Goal: Task Accomplishment & Management: Manage account settings

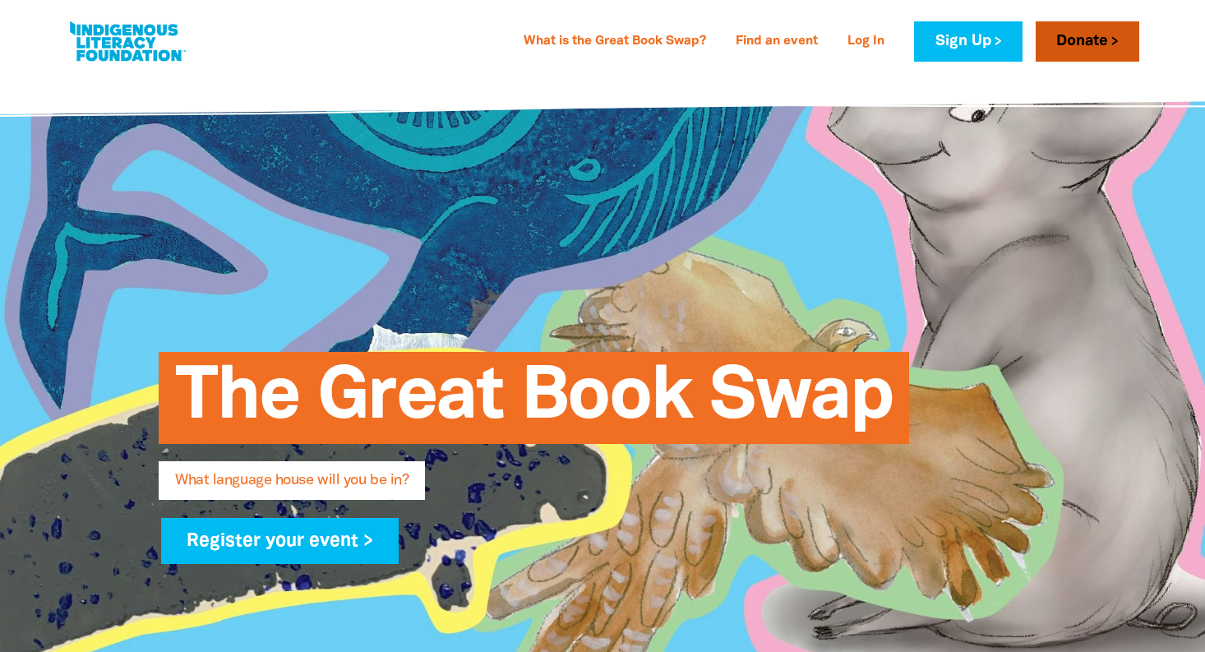
click at [1099, 38] on link "Donate" at bounding box center [1088, 41] width 104 height 40
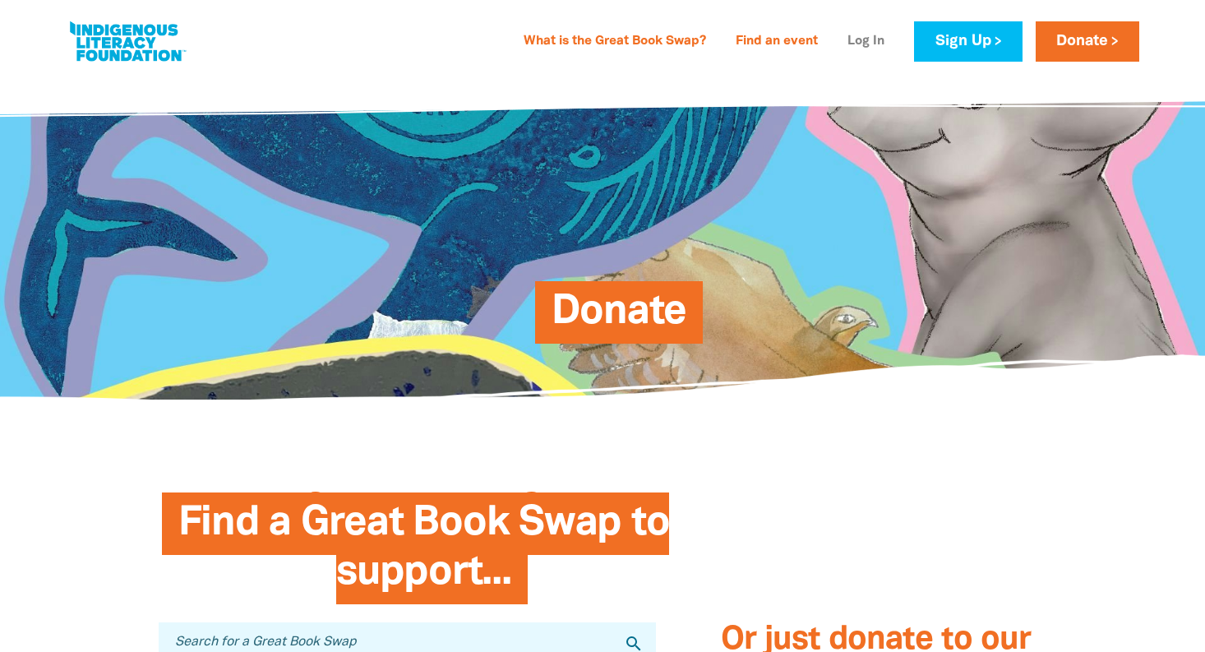
click at [857, 38] on link "Log In" at bounding box center [865, 42] width 57 height 26
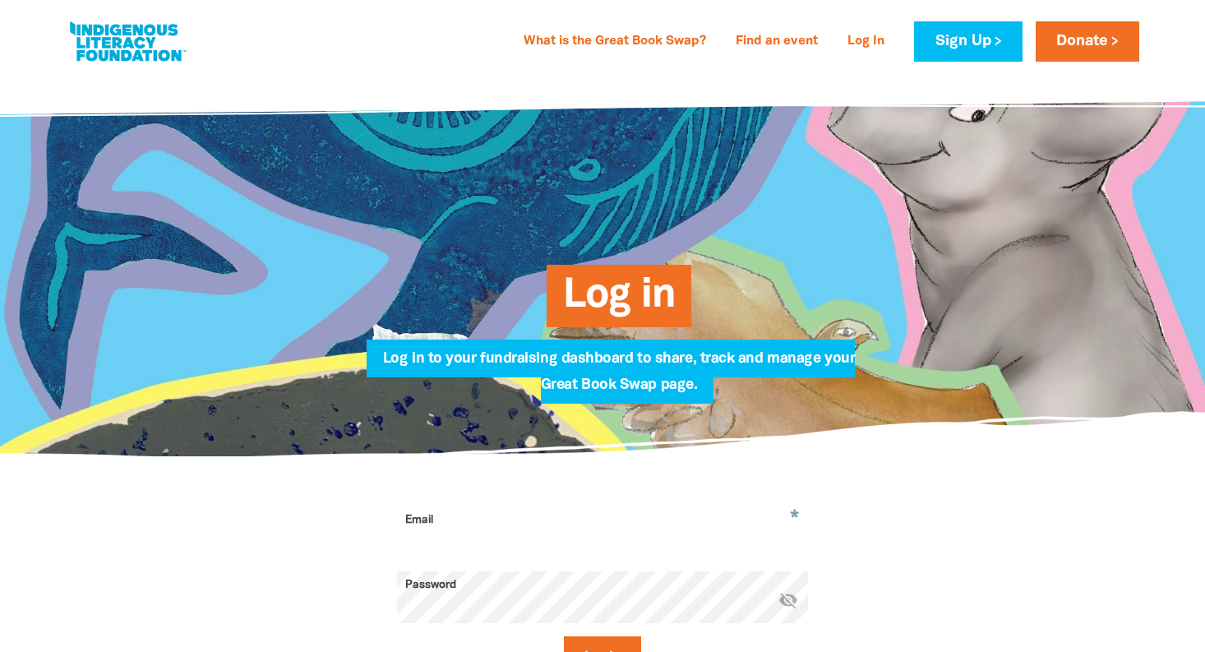
type input "[EMAIL_ADDRESS][DOMAIN_NAME]"
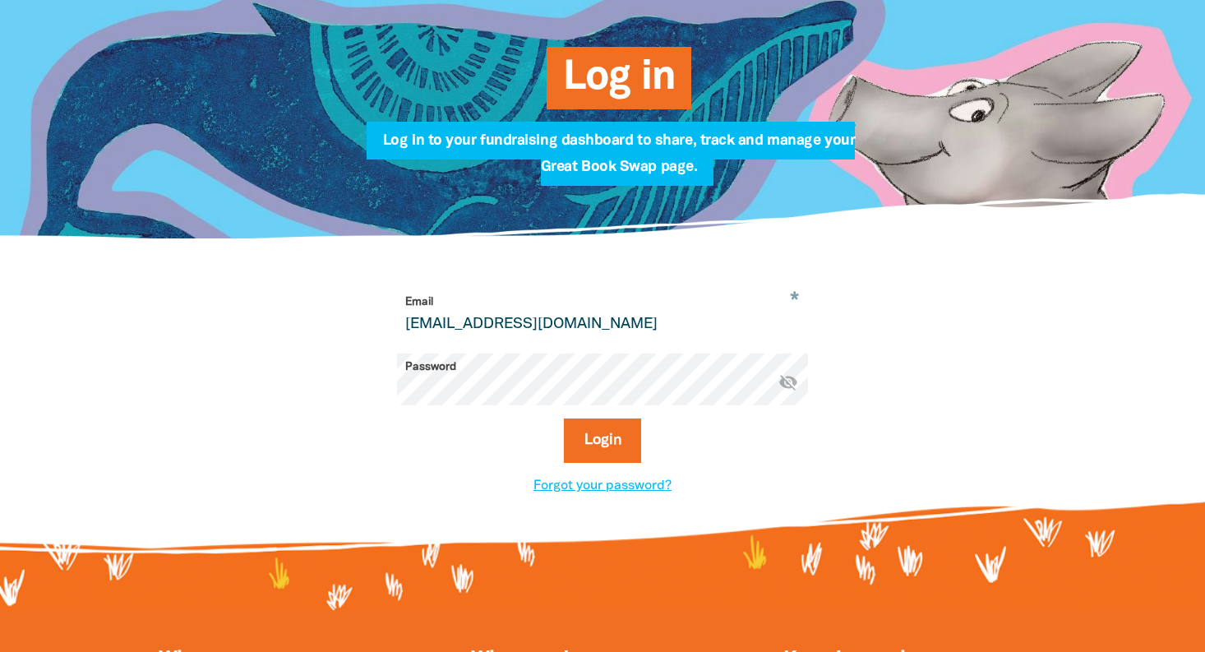
scroll to position [224, 0]
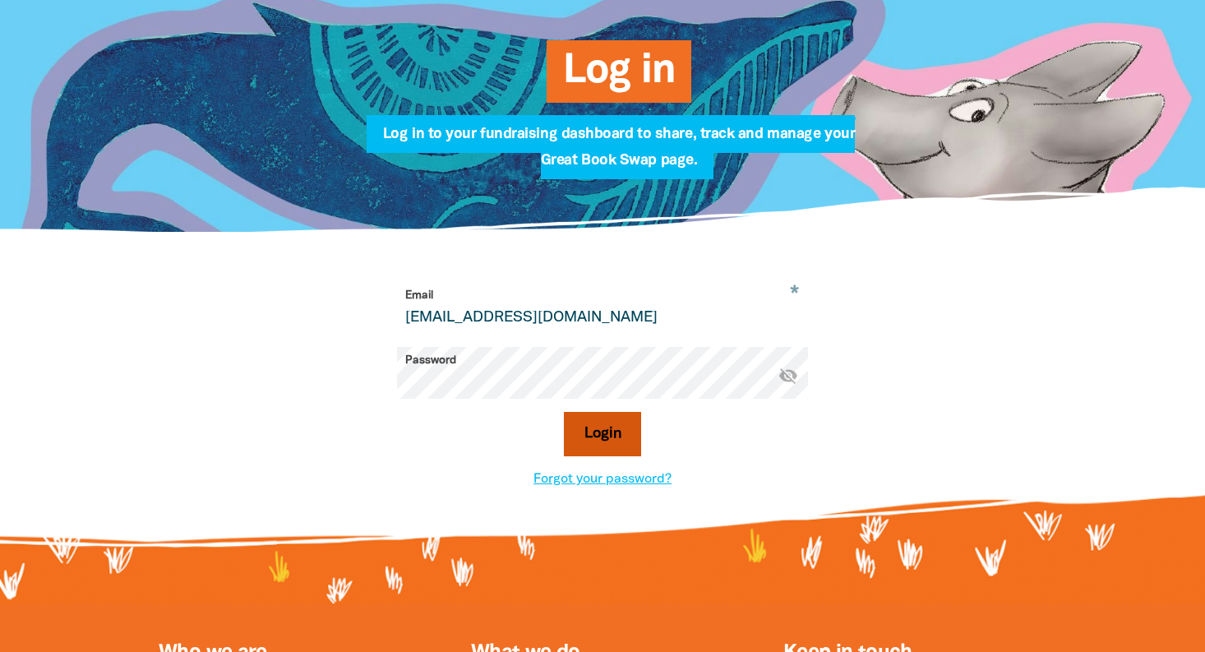
click at [619, 448] on button "Login" at bounding box center [603, 434] width 78 height 44
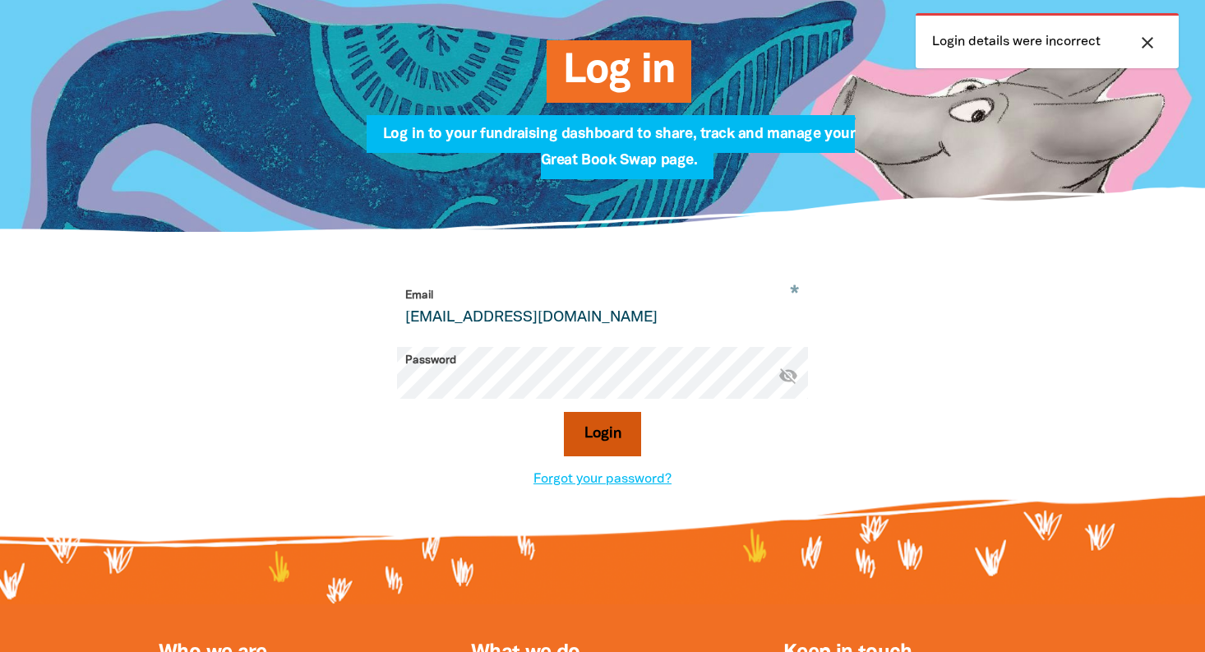
click at [599, 437] on button "Login" at bounding box center [603, 434] width 78 height 44
click at [589, 482] on link "Forgot your password?" at bounding box center [602, 479] width 138 height 12
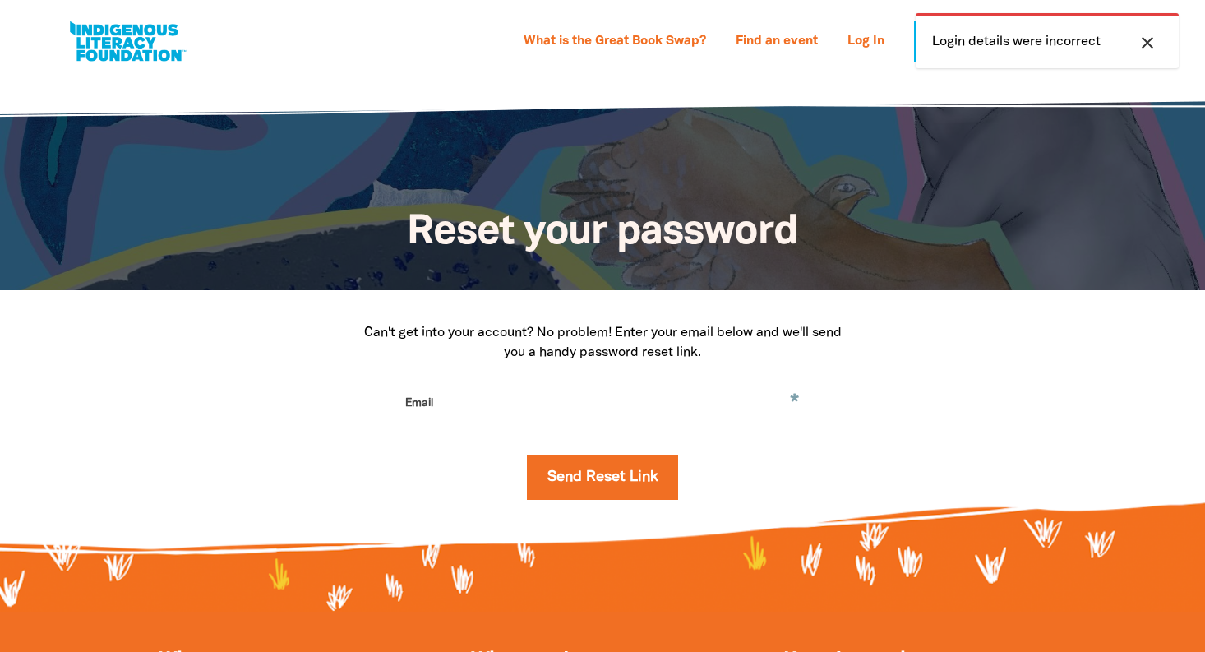
click at [472, 405] on input "Email" at bounding box center [602, 416] width 411 height 52
type input "[EMAIL_ADDRESS][DOMAIN_NAME]"
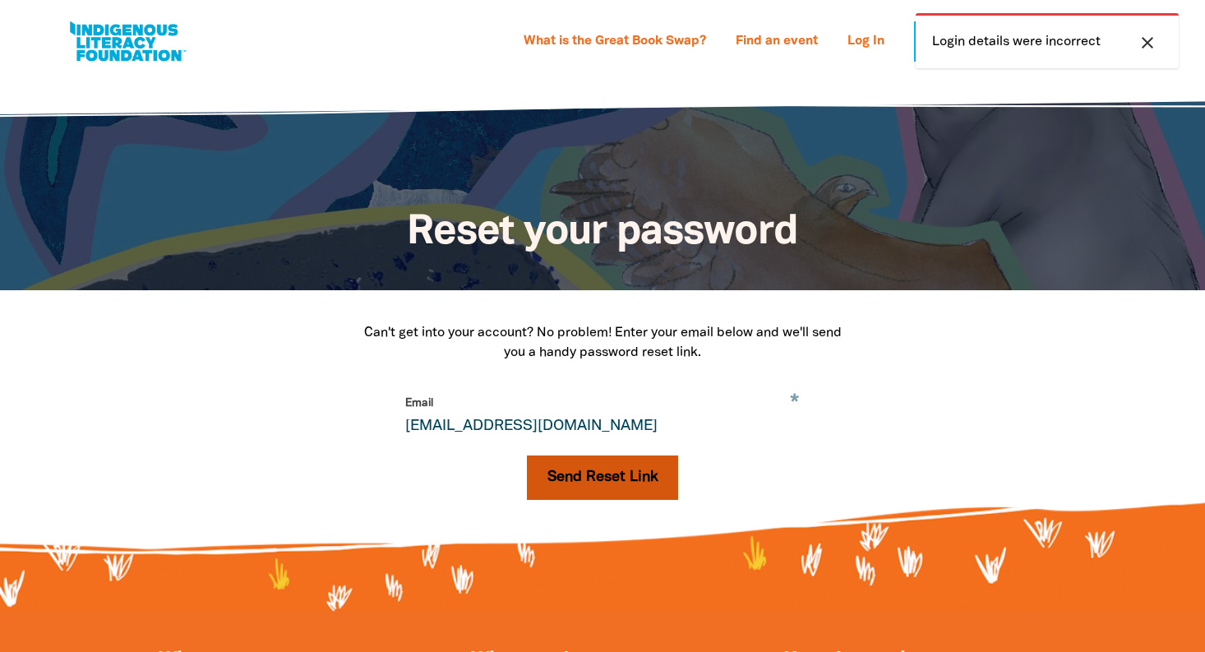
click at [566, 473] on button "Send Reset Link" at bounding box center [603, 477] width 152 height 44
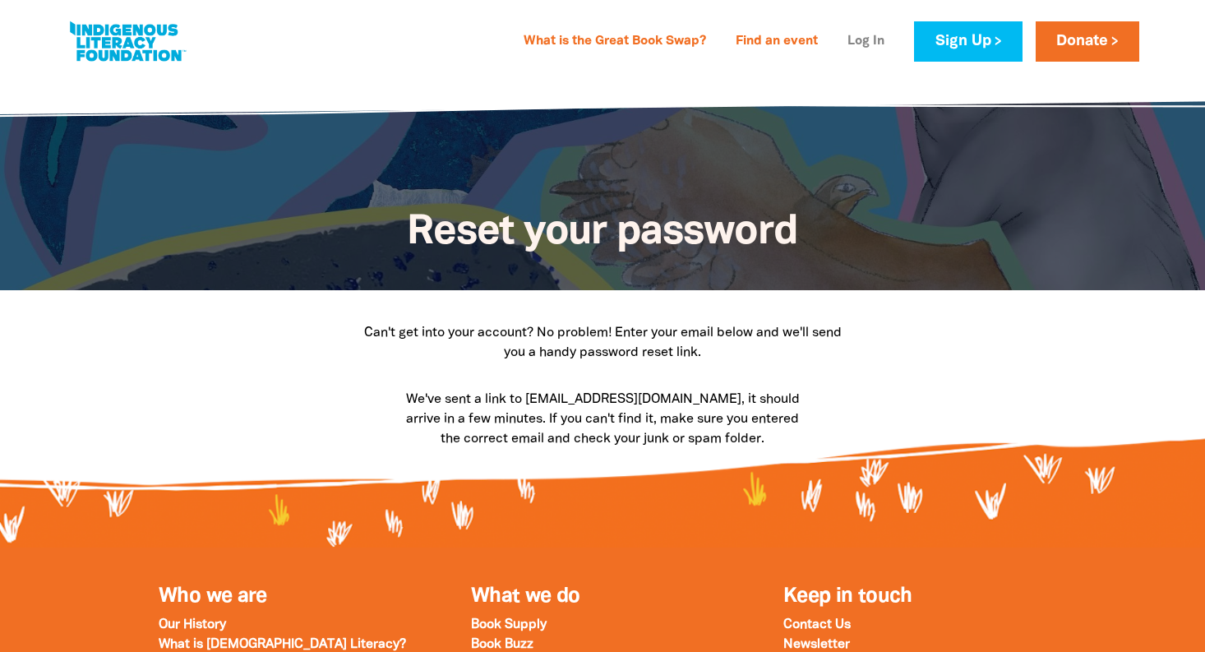
click at [856, 40] on link "Log In" at bounding box center [865, 42] width 57 height 26
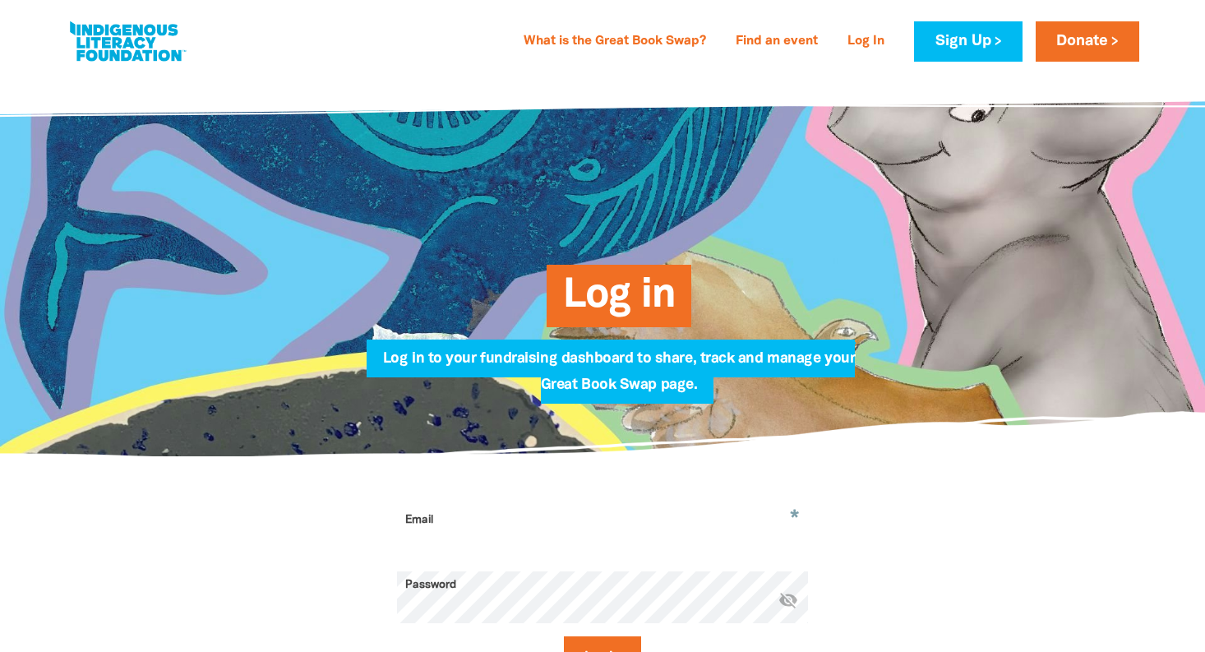
type input "[EMAIL_ADDRESS][DOMAIN_NAME]"
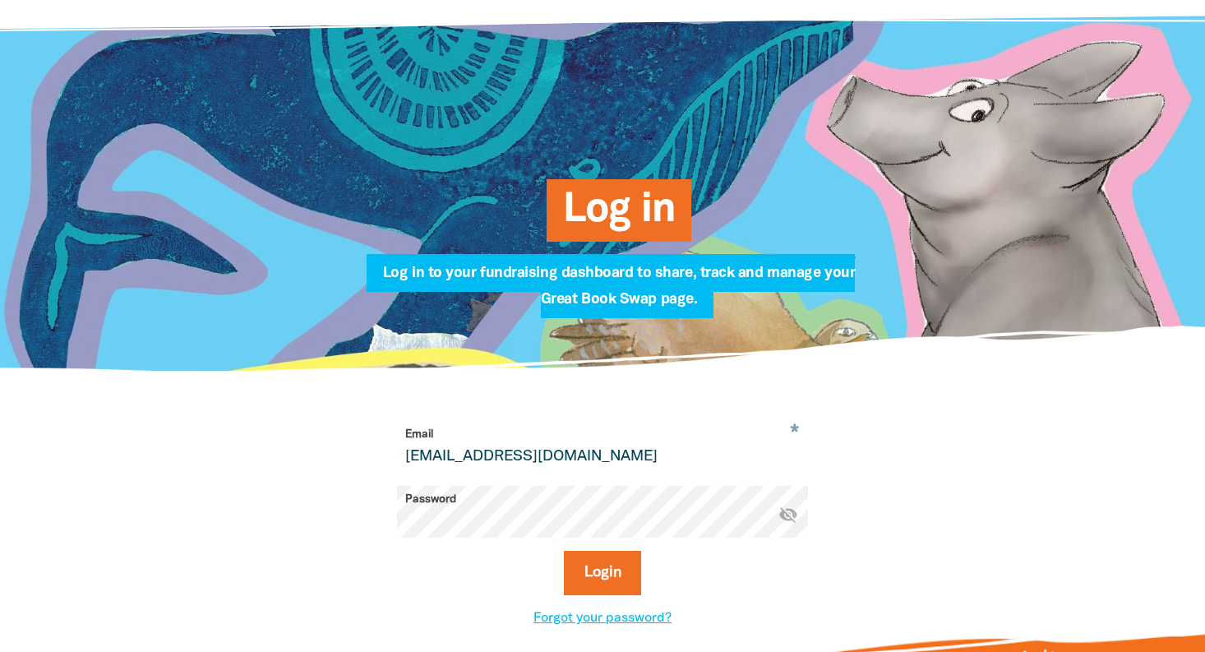
scroll to position [139, 0]
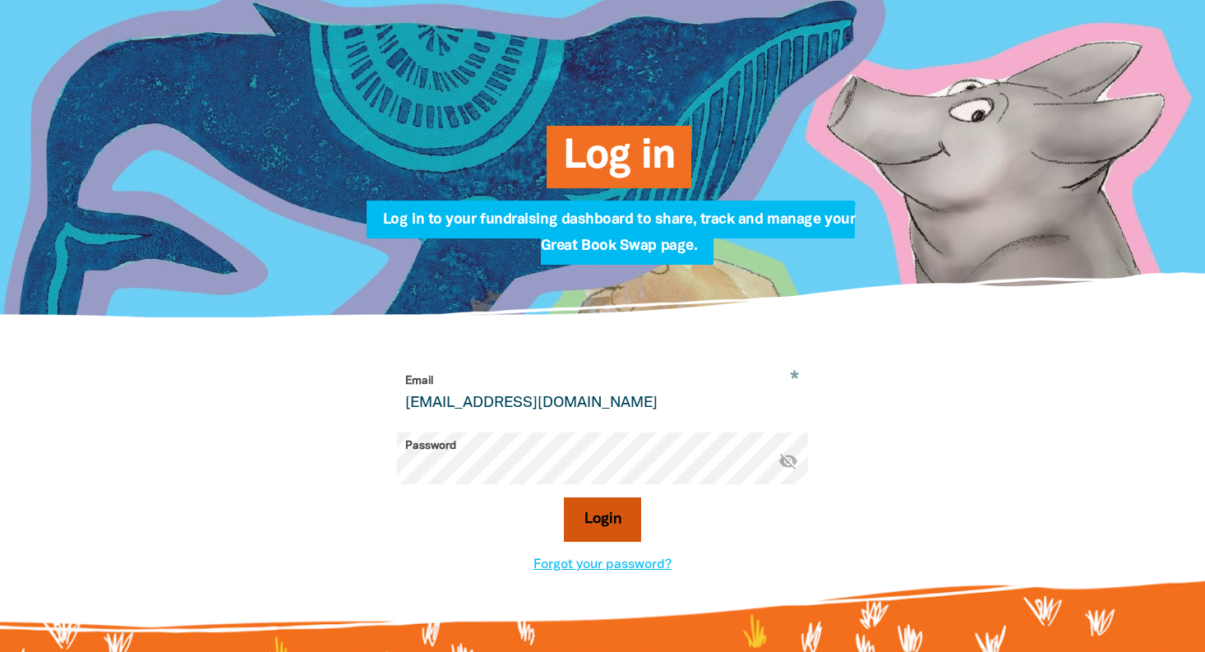
click at [600, 519] on button "Login" at bounding box center [603, 519] width 78 height 44
select select "k12"
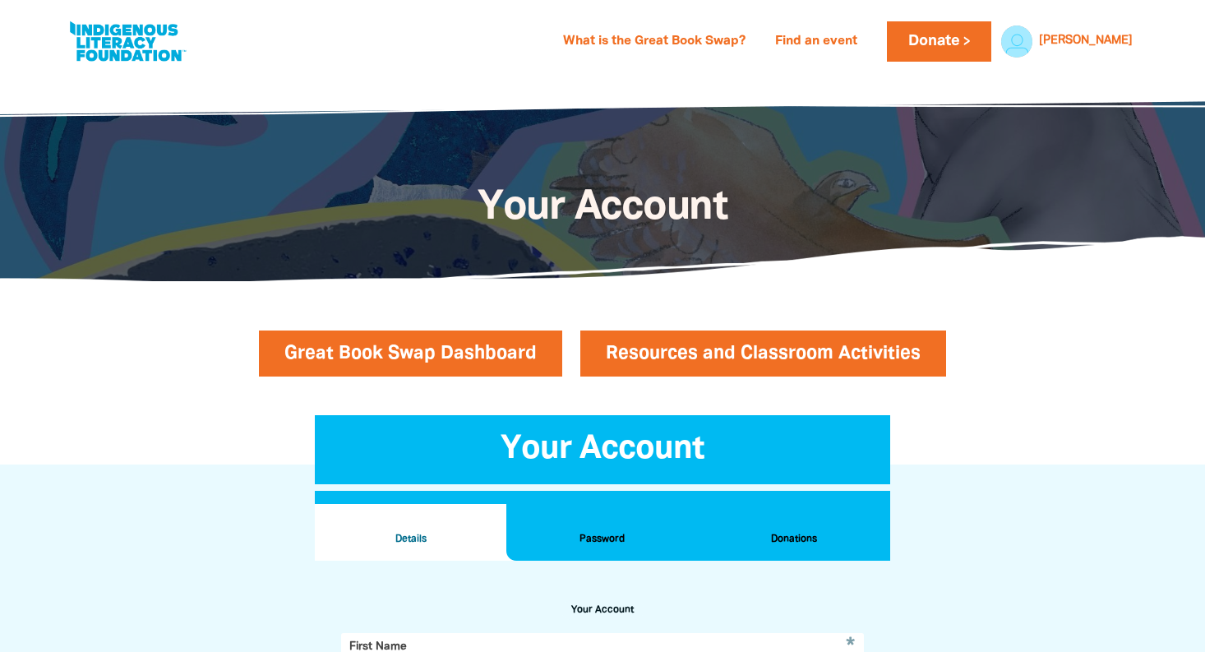
click at [664, 352] on link "Resources and Classroom Activities" at bounding box center [763, 353] width 366 height 46
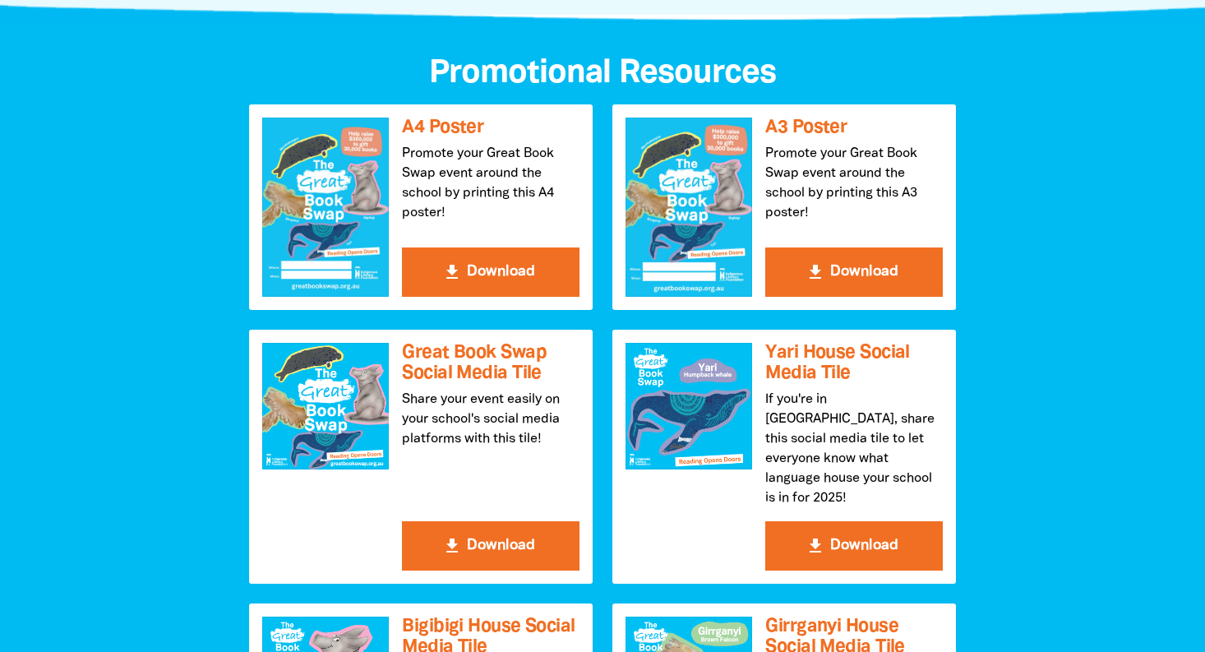
scroll to position [1729, 0]
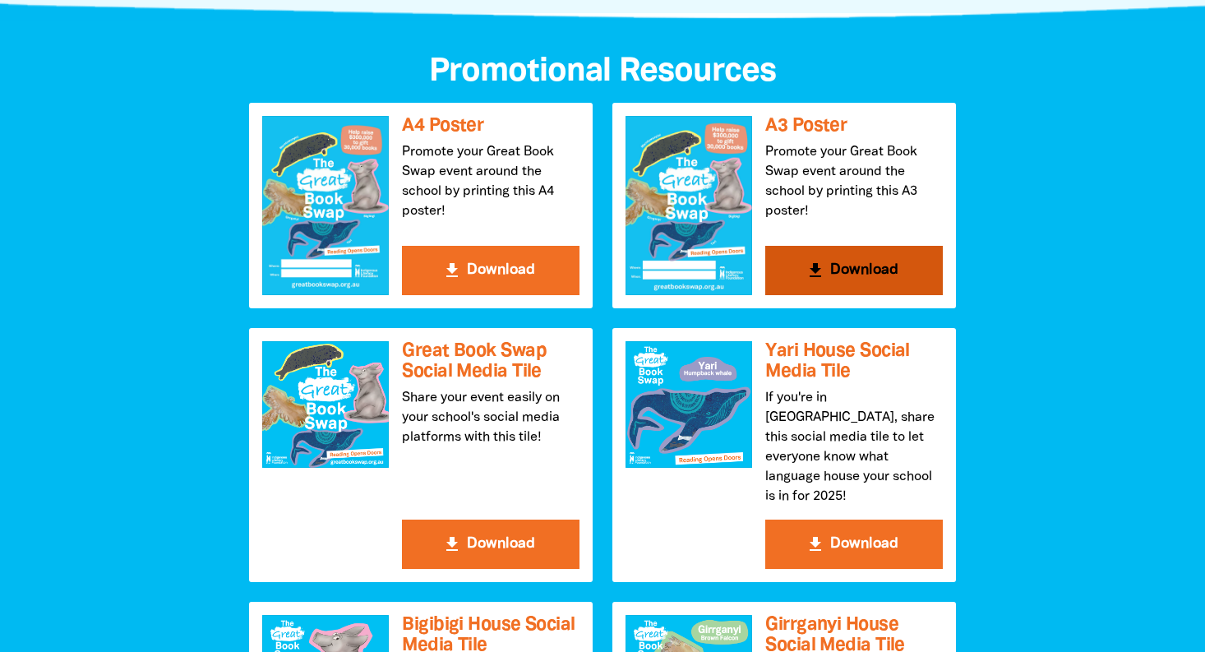
click at [818, 270] on icon "get_app" at bounding box center [815, 271] width 20 height 20
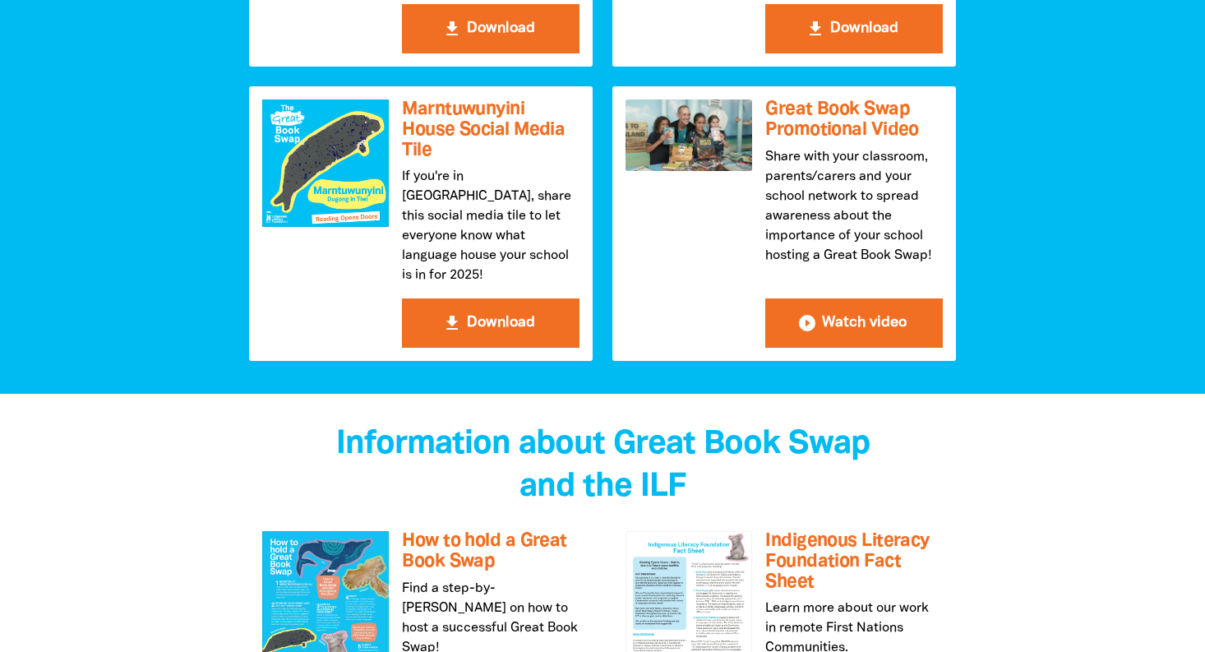
scroll to position [2520, 0]
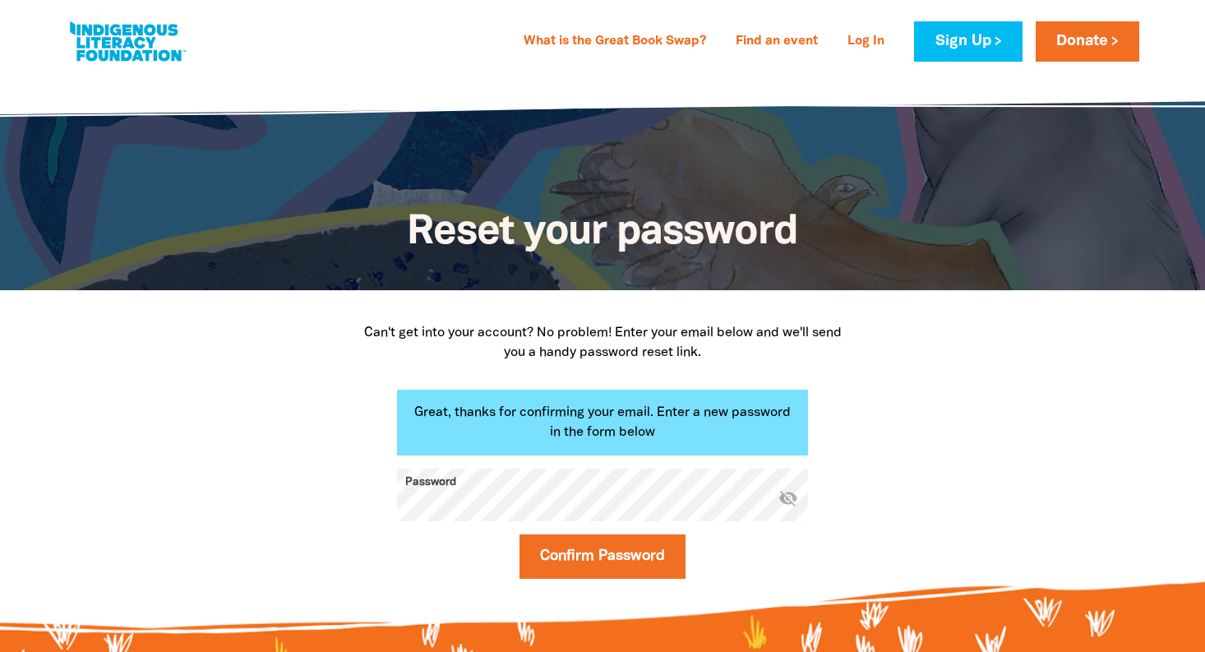
click at [790, 502] on icon "visibility_off" at bounding box center [788, 497] width 20 height 20
click at [790, 502] on icon "visibility" at bounding box center [788, 497] width 20 height 20
click at [593, 554] on button "Confirm Password" at bounding box center [602, 556] width 166 height 44
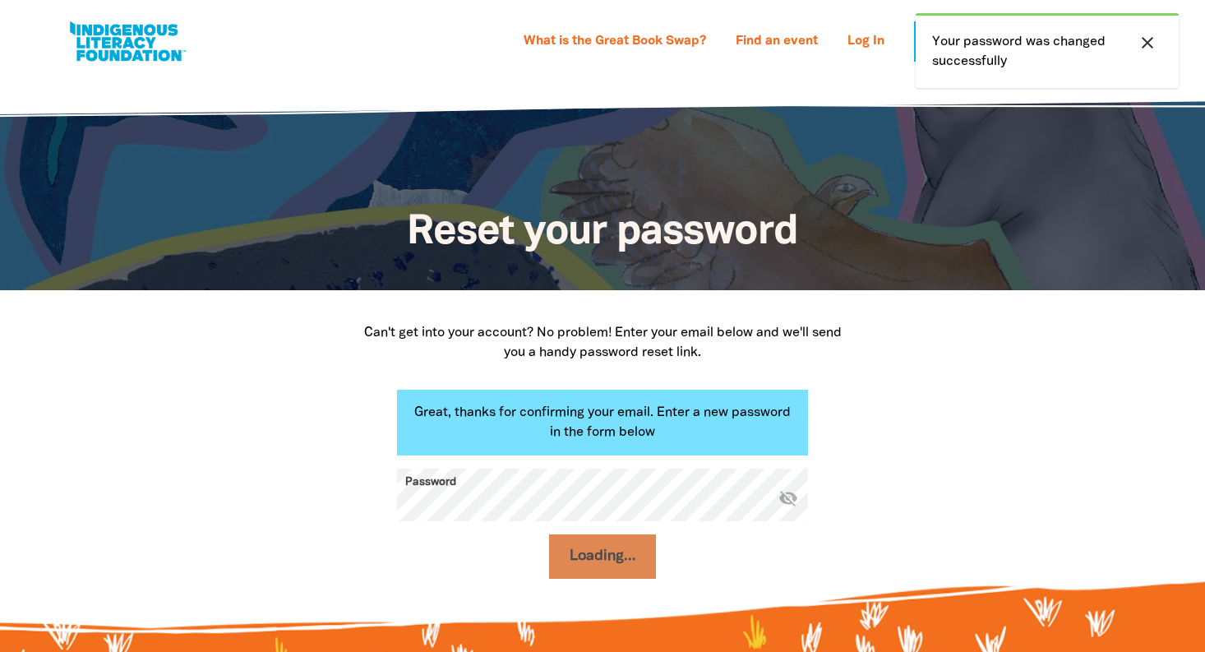
select select "k12"
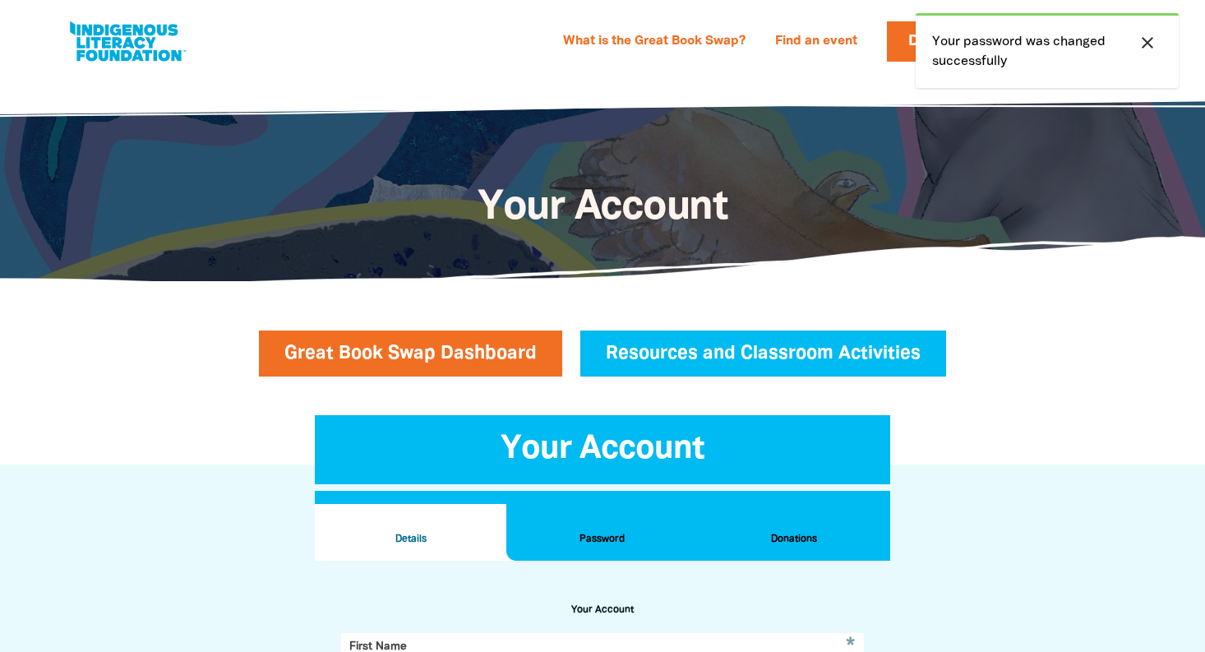
scroll to position [561, 0]
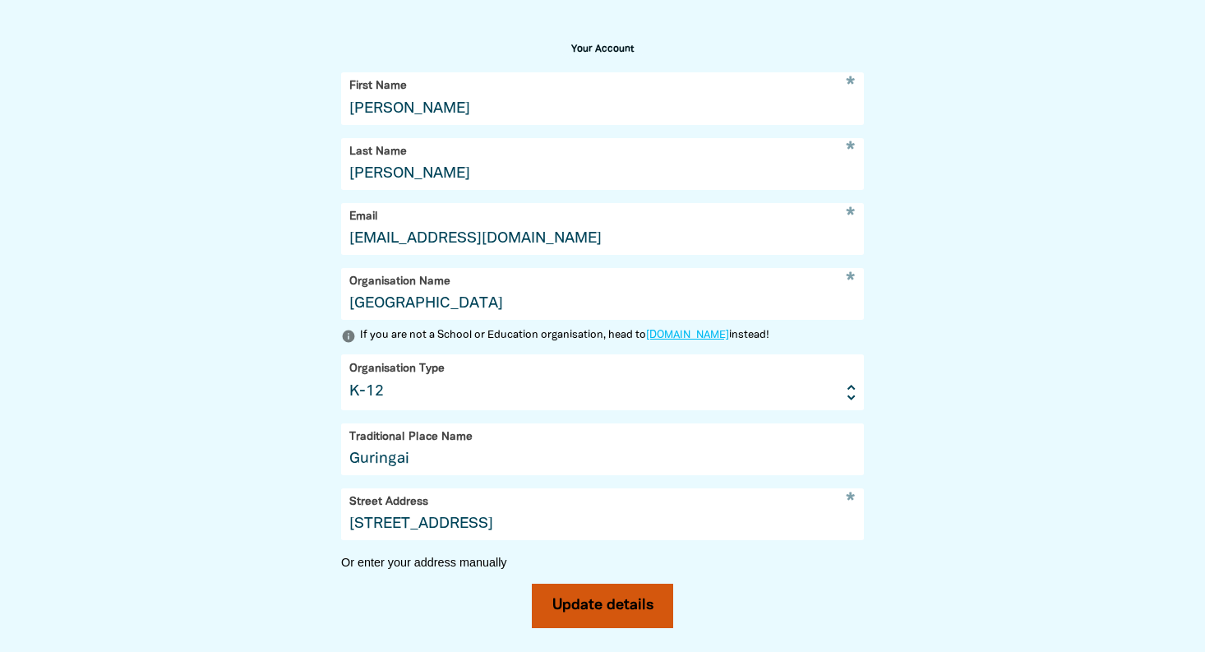
click at [593, 602] on button "Update details" at bounding box center [603, 606] width 142 height 44
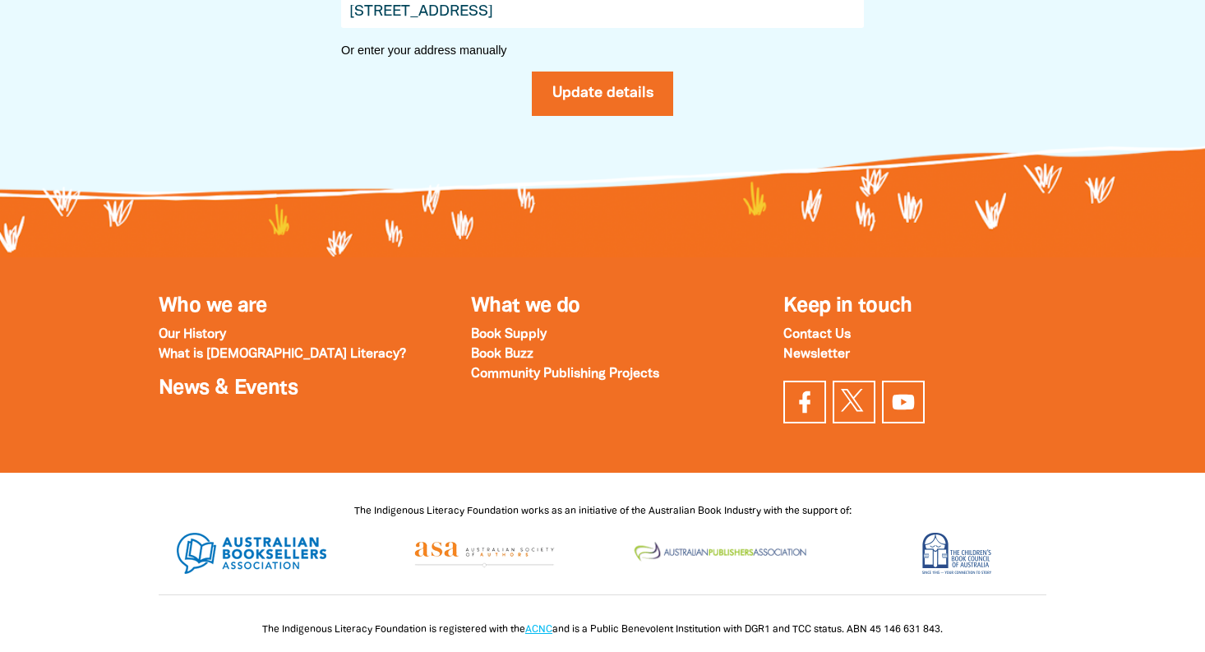
scroll to position [904, 0]
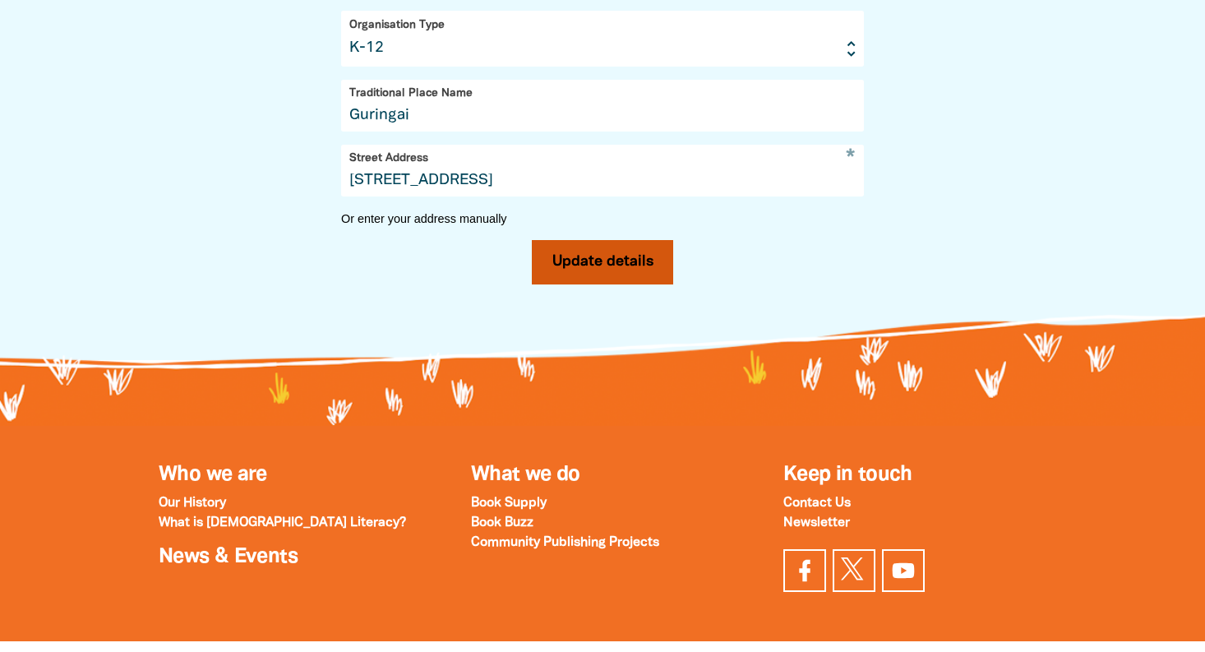
click at [610, 258] on button "Update details" at bounding box center [603, 262] width 142 height 44
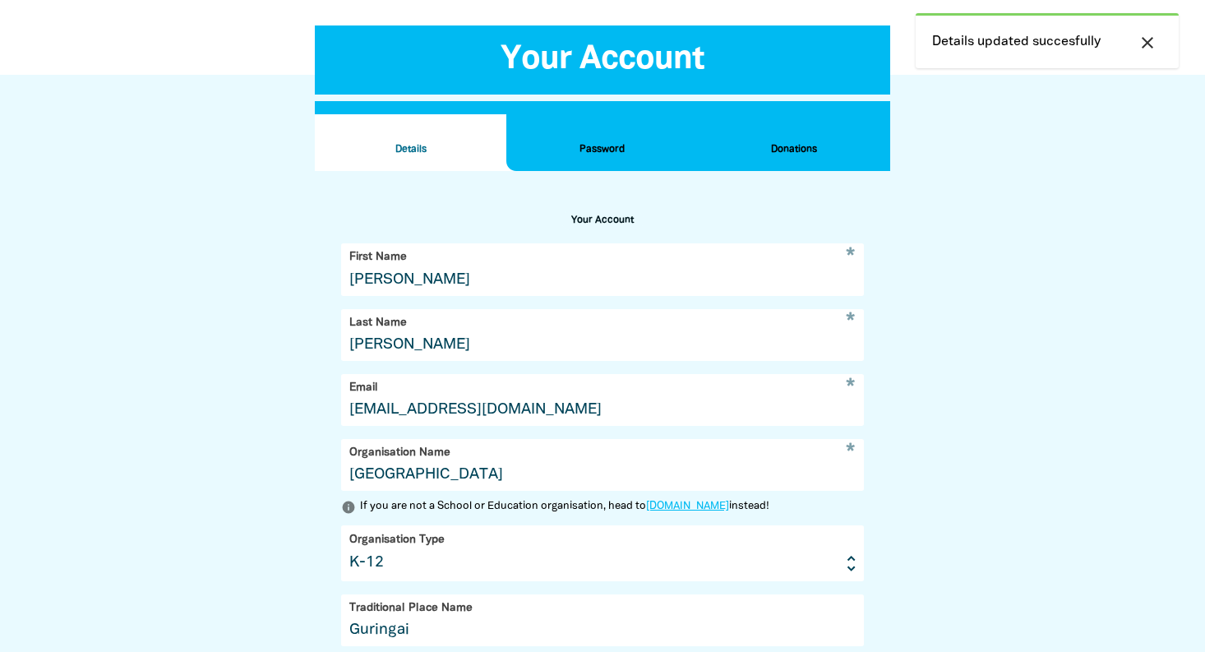
scroll to position [0, 0]
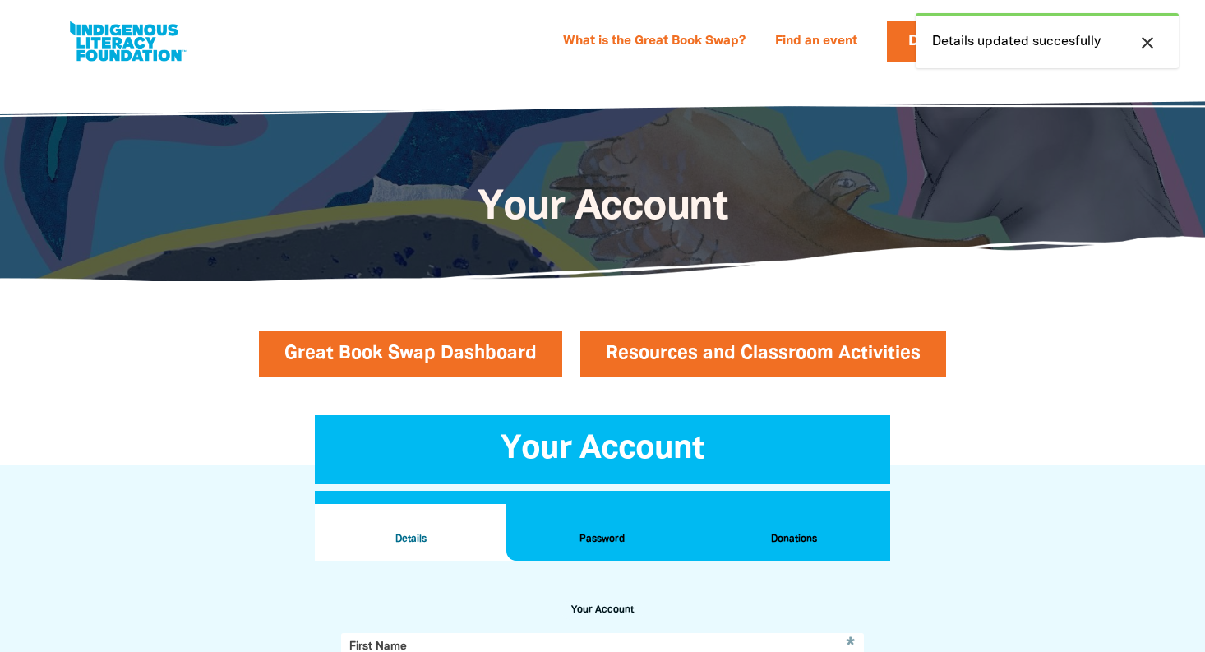
click at [694, 357] on link "Resources and Classroom Activities" at bounding box center [763, 353] width 366 height 46
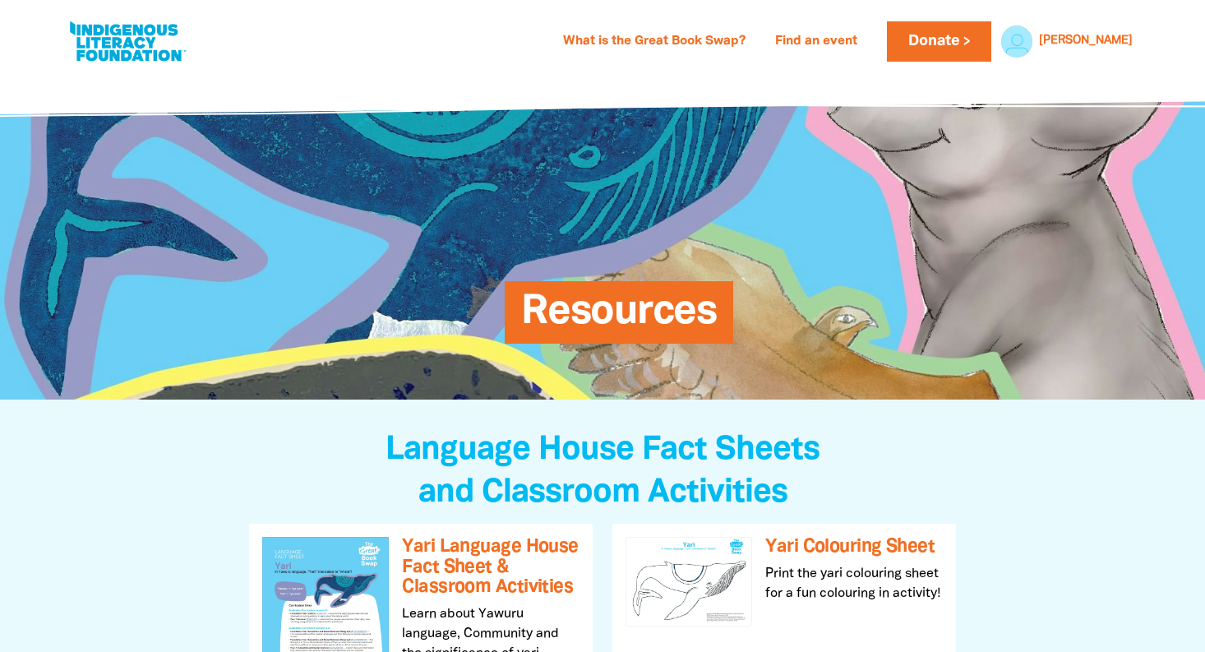
select select "k12"
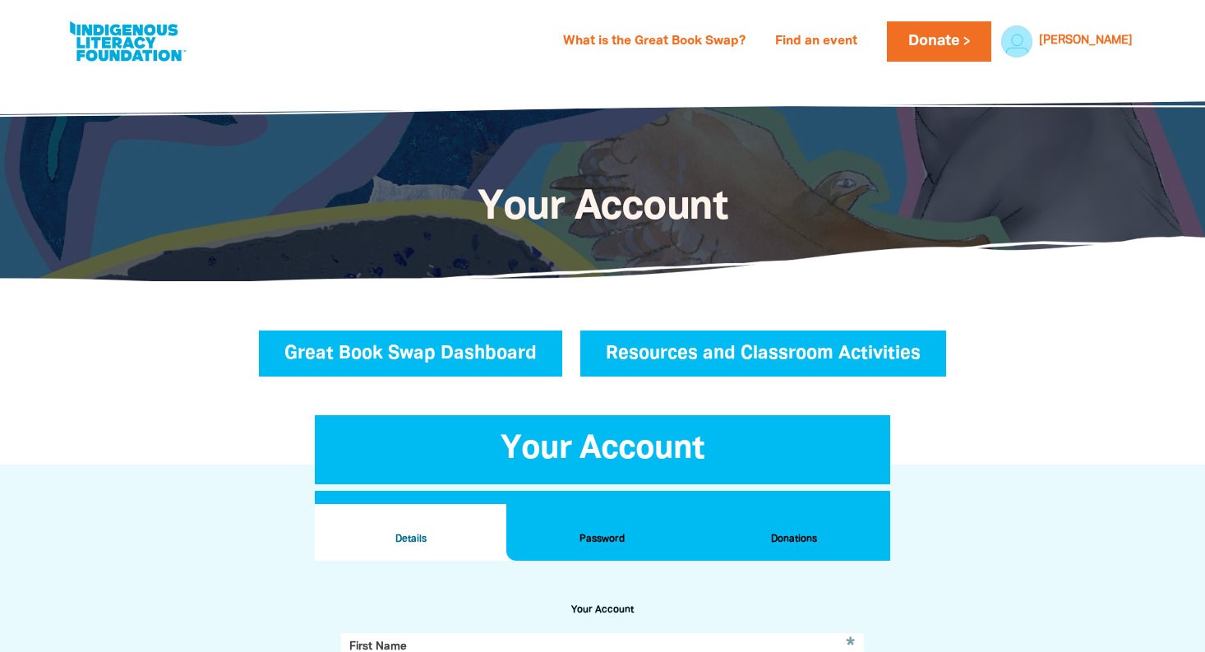
click at [471, 348] on link "Great Book Swap Dashboard" at bounding box center [410, 353] width 303 height 46
